Goal: Complete application form: Complete application form

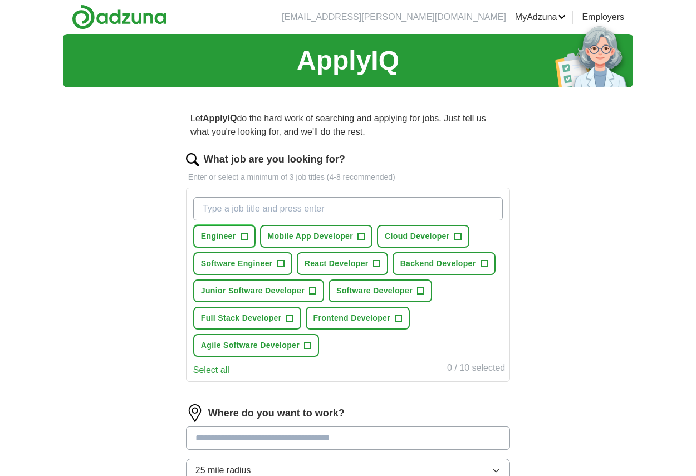
click at [244, 232] on span "+" at bounding box center [244, 236] width 7 height 9
click at [247, 241] on button "Engineer ✓ ×" at bounding box center [224, 236] width 62 height 23
click at [280, 261] on span "+" at bounding box center [280, 263] width 7 height 9
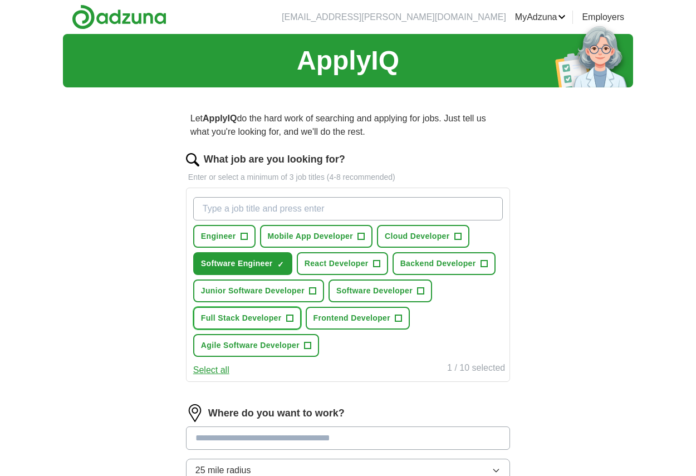
click at [290, 319] on span "+" at bounding box center [289, 318] width 7 height 9
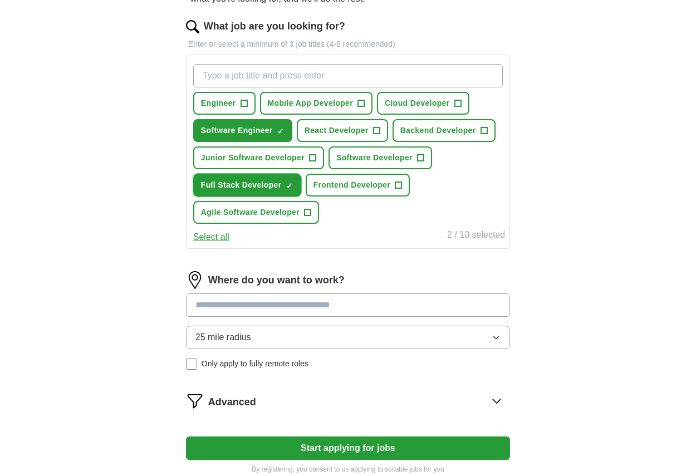
scroll to position [142, 0]
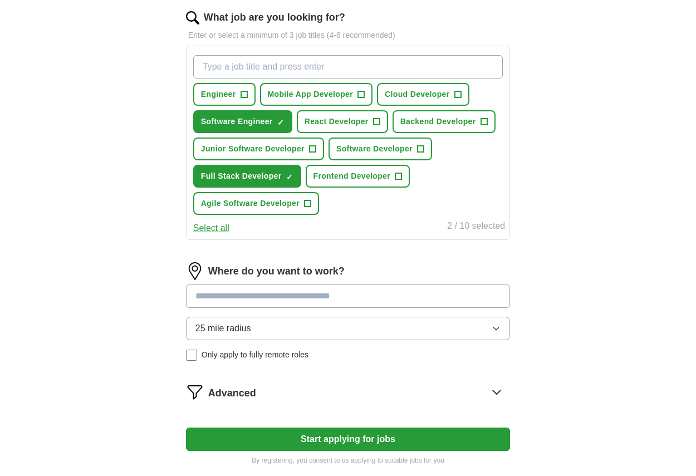
click at [361, 302] on input at bounding box center [348, 296] width 324 height 23
type input "*"
type input "******"
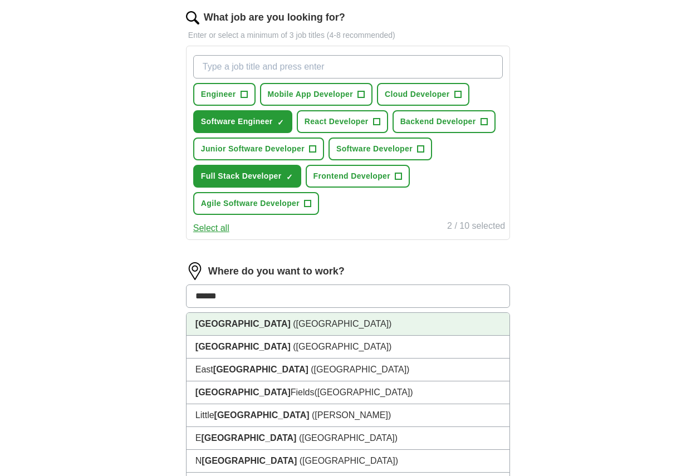
click at [473, 316] on li "[GEOGRAPHIC_DATA] ([GEOGRAPHIC_DATA])" at bounding box center [348, 324] width 323 height 23
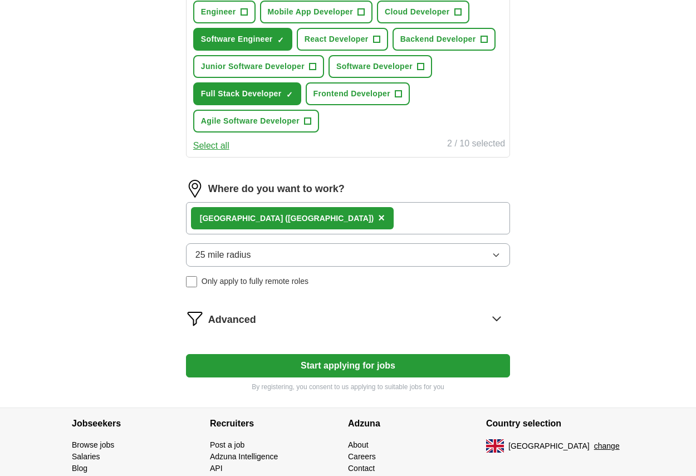
scroll to position [226, 0]
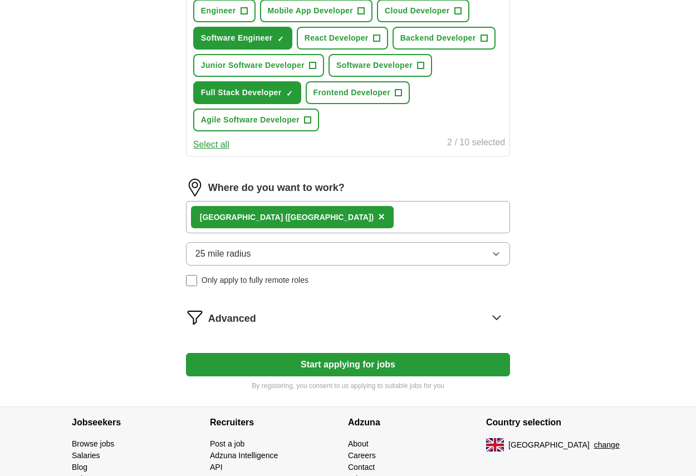
click at [399, 360] on button "Start applying for jobs" at bounding box center [348, 364] width 324 height 23
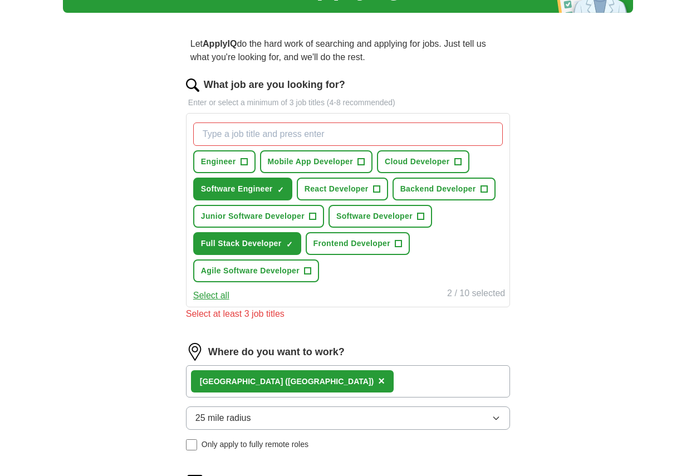
scroll to position [72, 0]
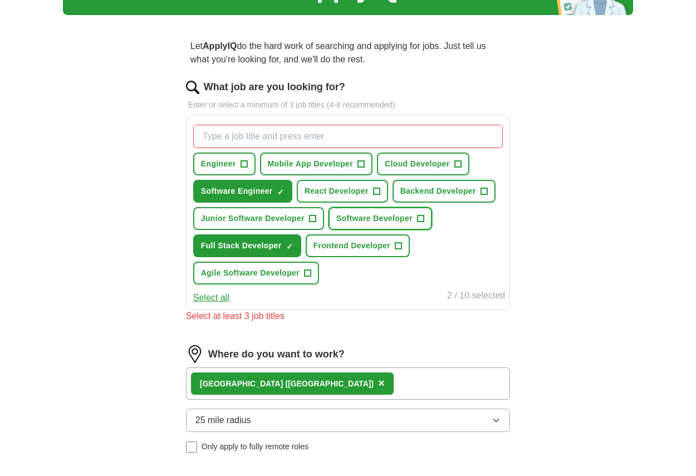
click at [417, 214] on button "Software Developer +" at bounding box center [381, 218] width 104 height 23
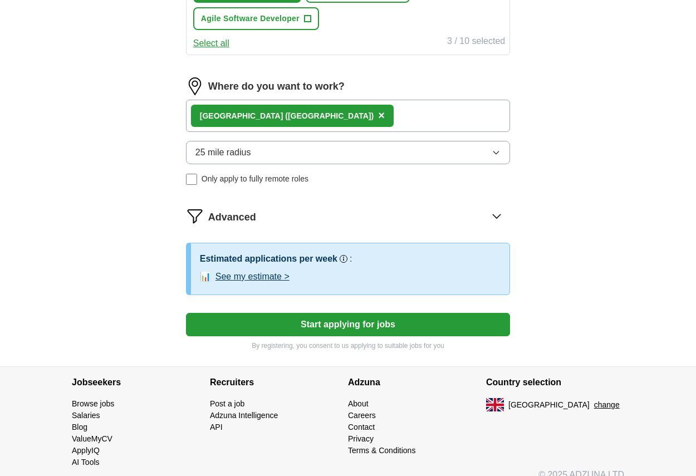
scroll to position [341, 0]
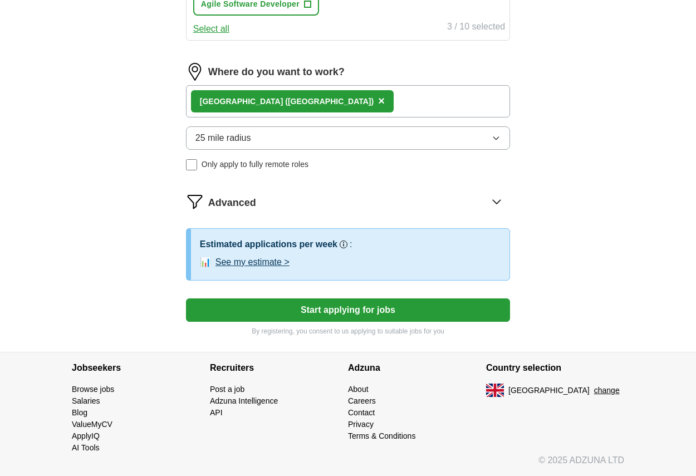
click at [256, 263] on button "See my estimate >" at bounding box center [253, 262] width 74 height 13
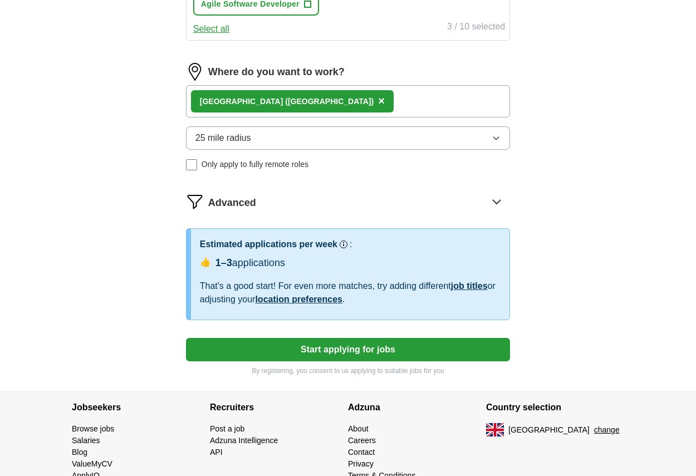
click at [333, 351] on button "Start applying for jobs" at bounding box center [348, 349] width 324 height 23
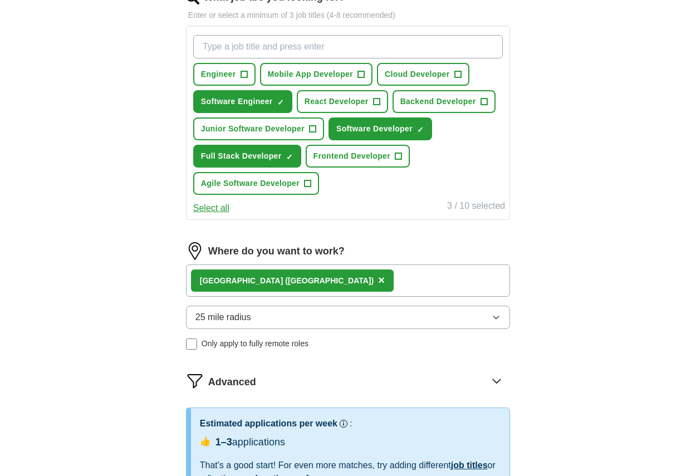
select select "**"
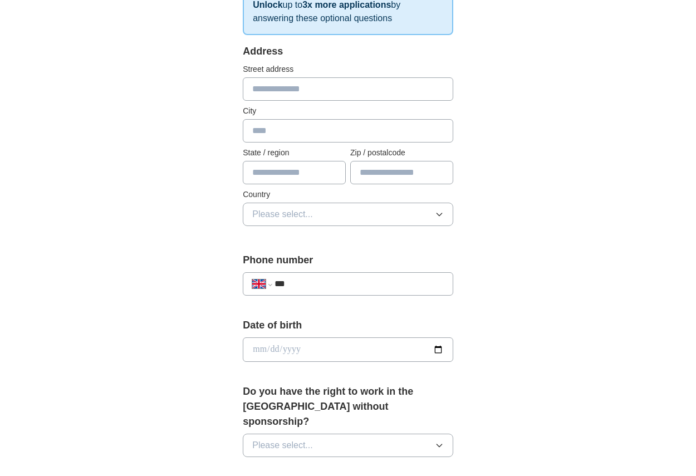
scroll to position [397, 0]
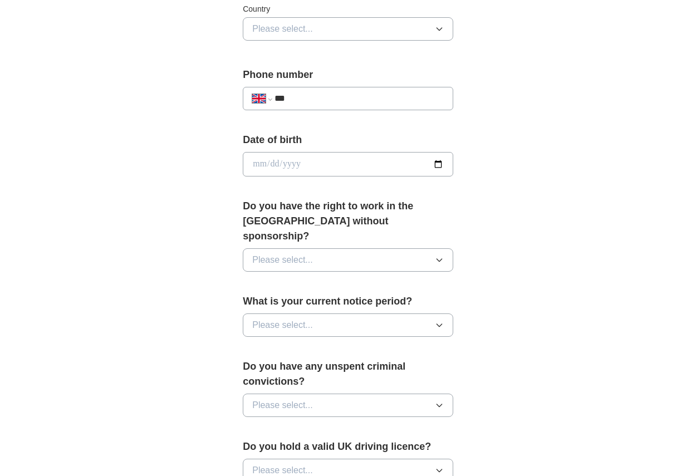
click at [322, 248] on button "Please select..." at bounding box center [348, 259] width 210 height 23
click at [305, 279] on div "Yes" at bounding box center [348, 285] width 192 height 13
click at [325, 315] on button "Please select..." at bounding box center [348, 325] width 210 height 23
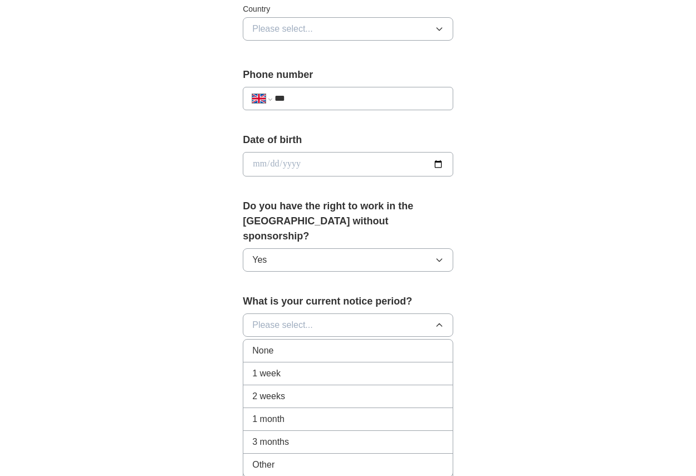
click at [302, 413] on div "1 month" at bounding box center [348, 419] width 192 height 13
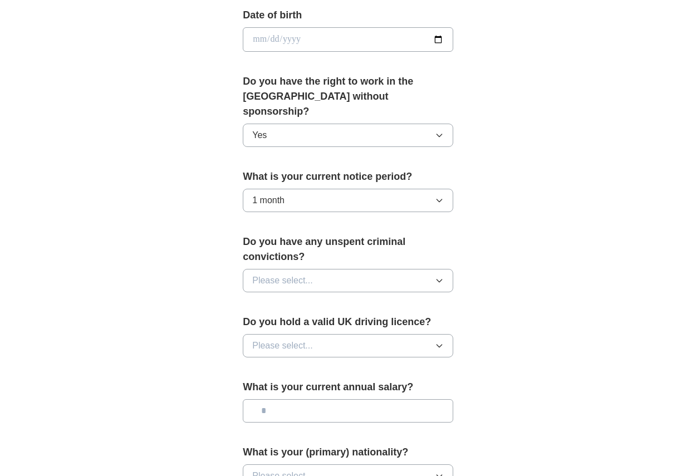
scroll to position [562, 0]
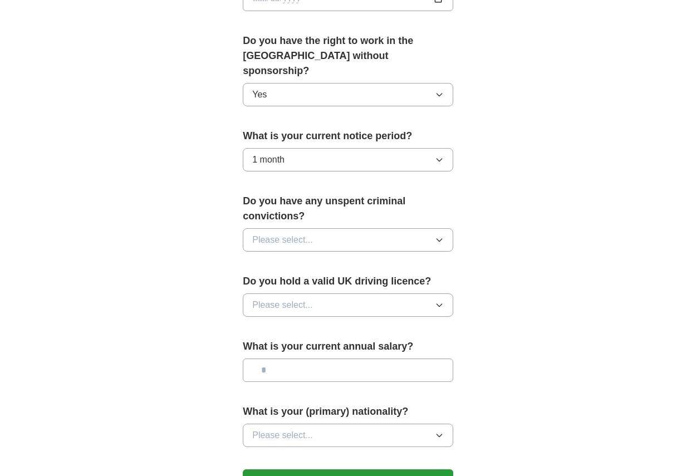
click at [287, 233] on span "Please select..." at bounding box center [282, 239] width 61 height 13
click at [287, 277] on li "No" at bounding box center [347, 288] width 209 height 23
click at [293, 298] on span "Please select..." at bounding box center [282, 304] width 61 height 13
click at [296, 347] on div "No" at bounding box center [348, 353] width 192 height 13
click at [306, 359] on input "text" at bounding box center [348, 370] width 210 height 23
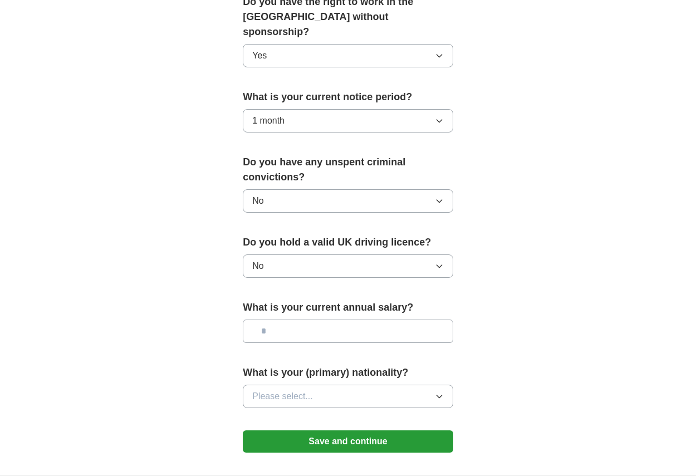
scroll to position [632, 0]
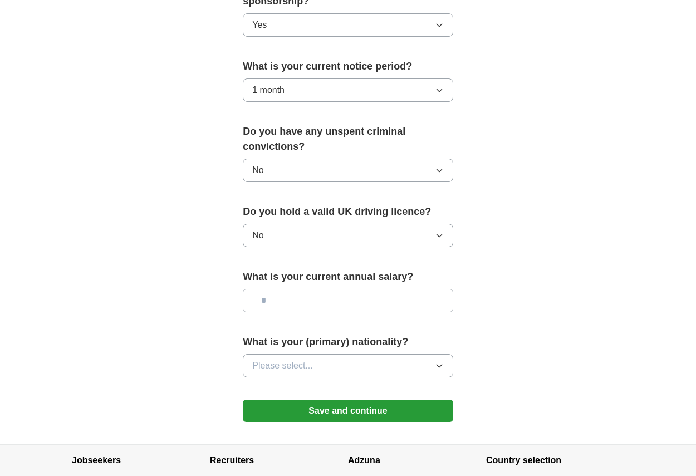
click at [282, 359] on span "Please select..." at bounding box center [282, 365] width 61 height 13
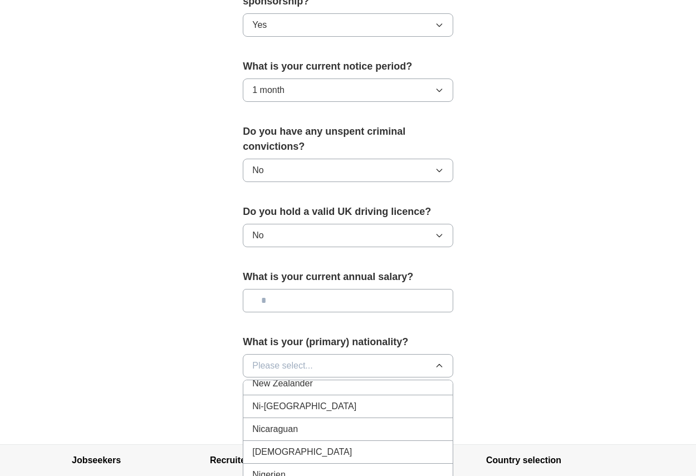
scroll to position [2884, 0]
click at [333, 376] on li "New Zealander" at bounding box center [347, 384] width 209 height 23
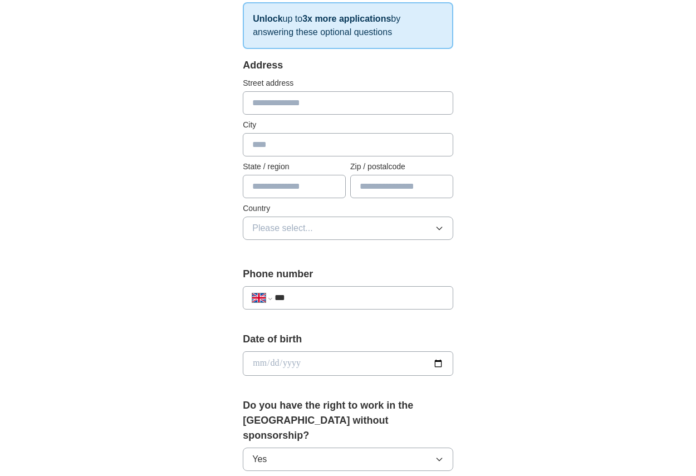
scroll to position [709, 0]
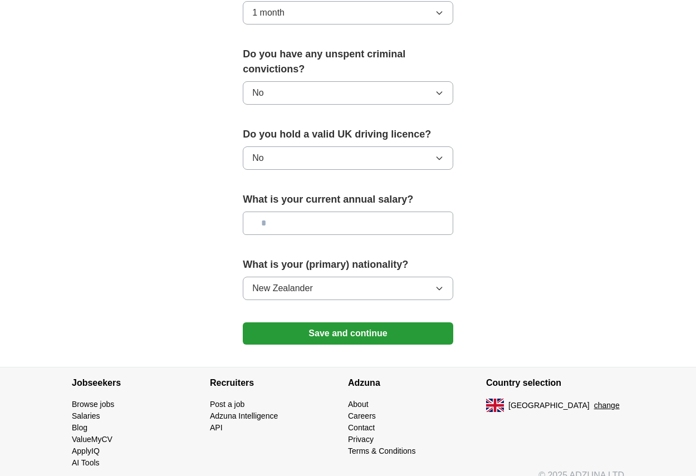
click at [325, 322] on button "Save and continue" at bounding box center [348, 333] width 210 height 22
